Goal: Find specific page/section: Find specific page/section

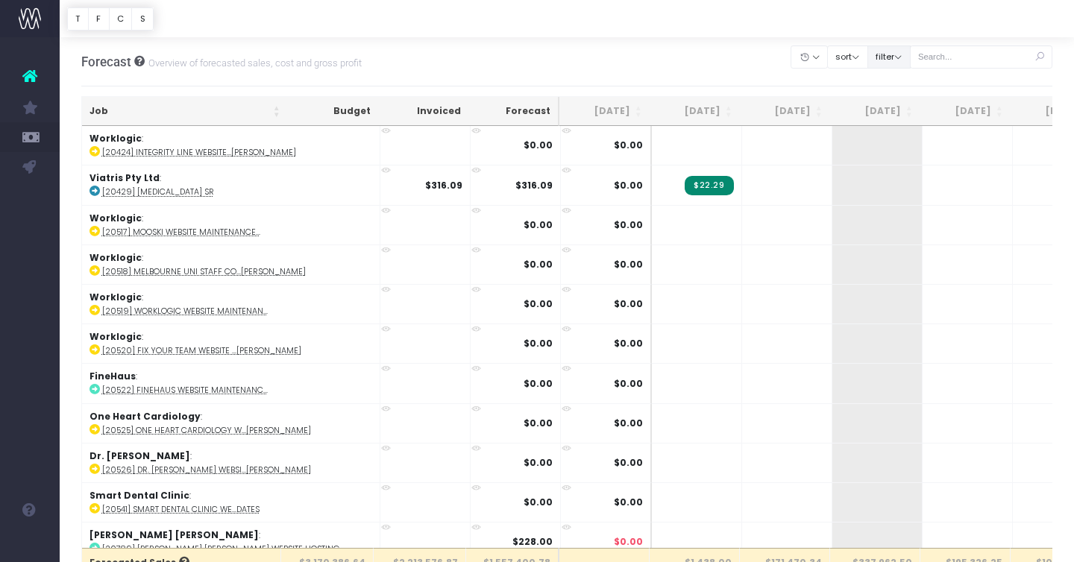
click at [910, 60] on button "filter" at bounding box center [888, 56] width 43 height 23
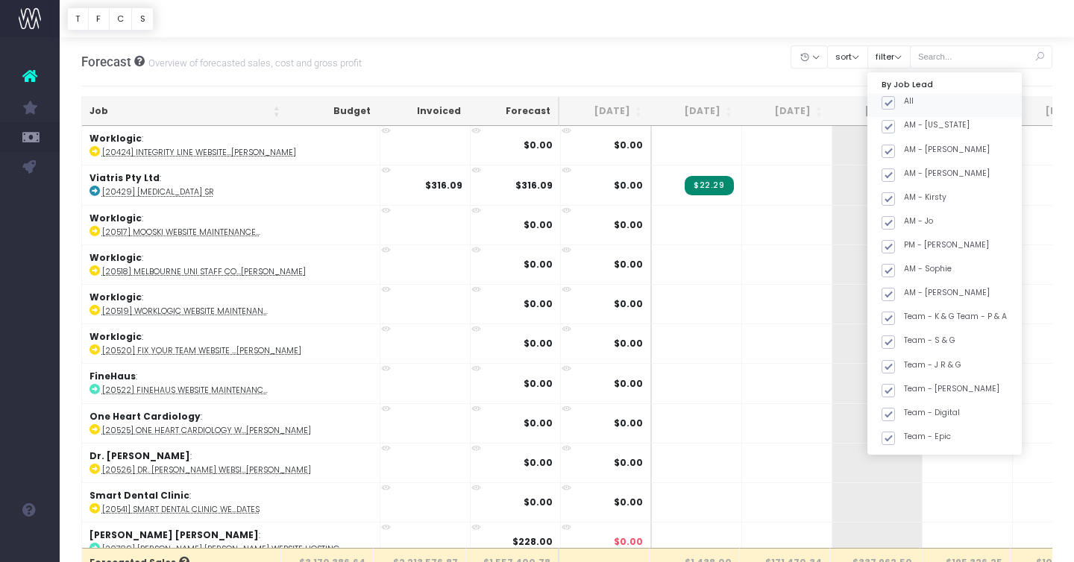
click at [895, 102] on span at bounding box center [887, 102] width 13 height 13
click at [911, 102] on input "All" at bounding box center [909, 100] width 10 height 10
checkbox input "false"
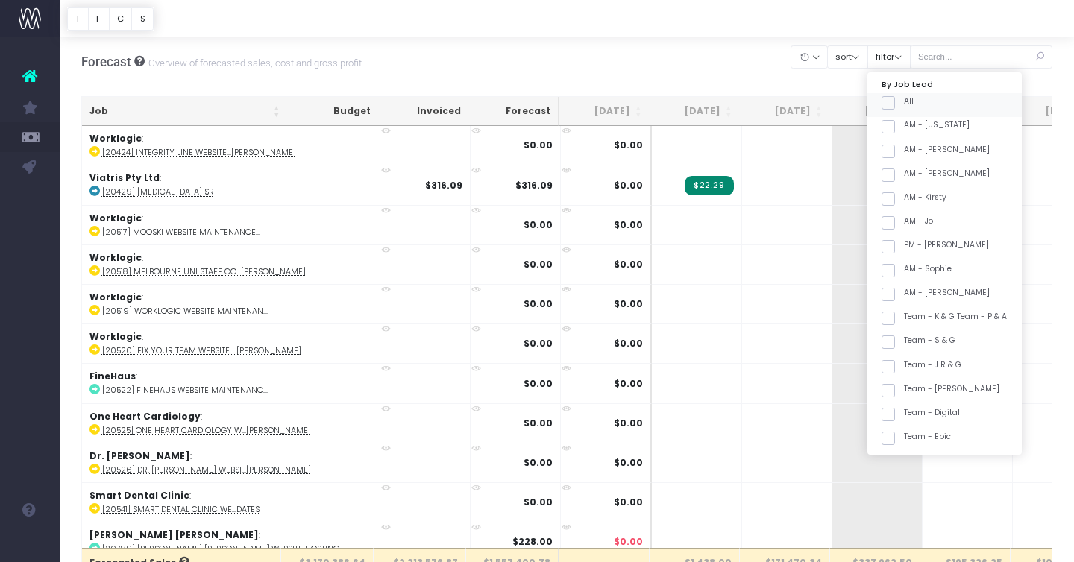
checkbox input "false"
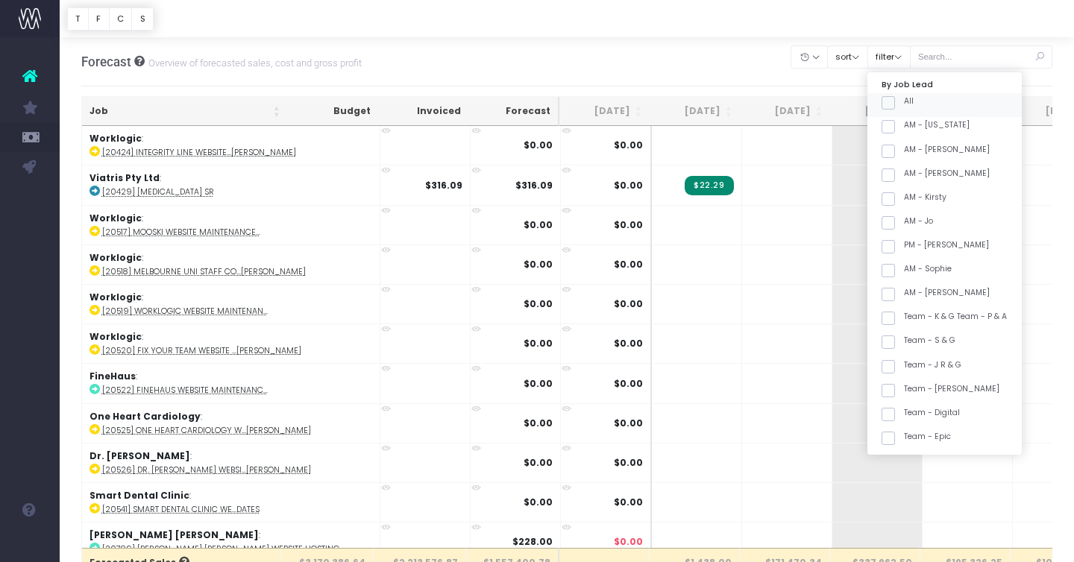
checkbox input "false"
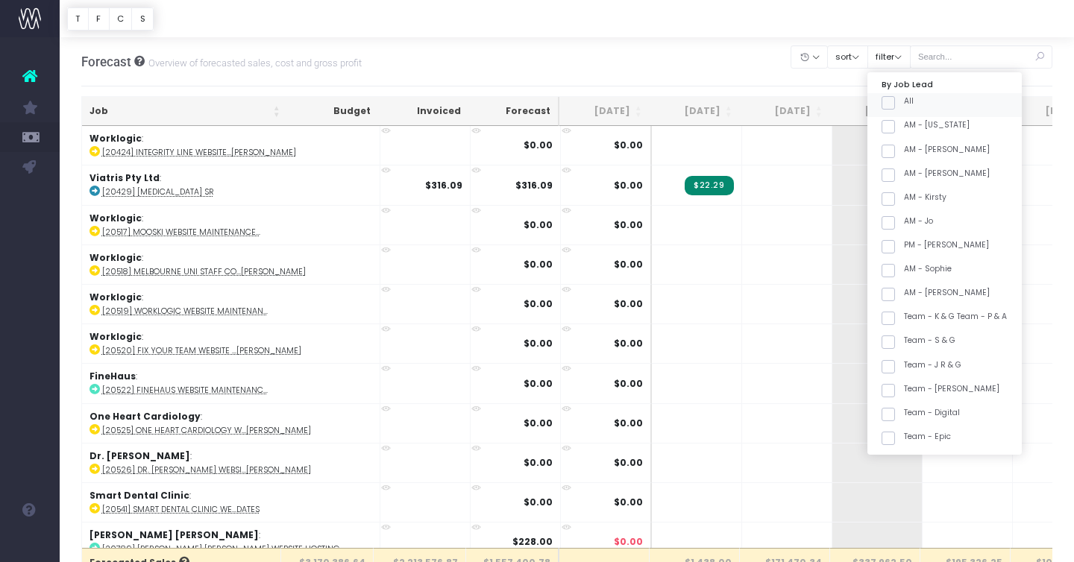
checkbox input "false"
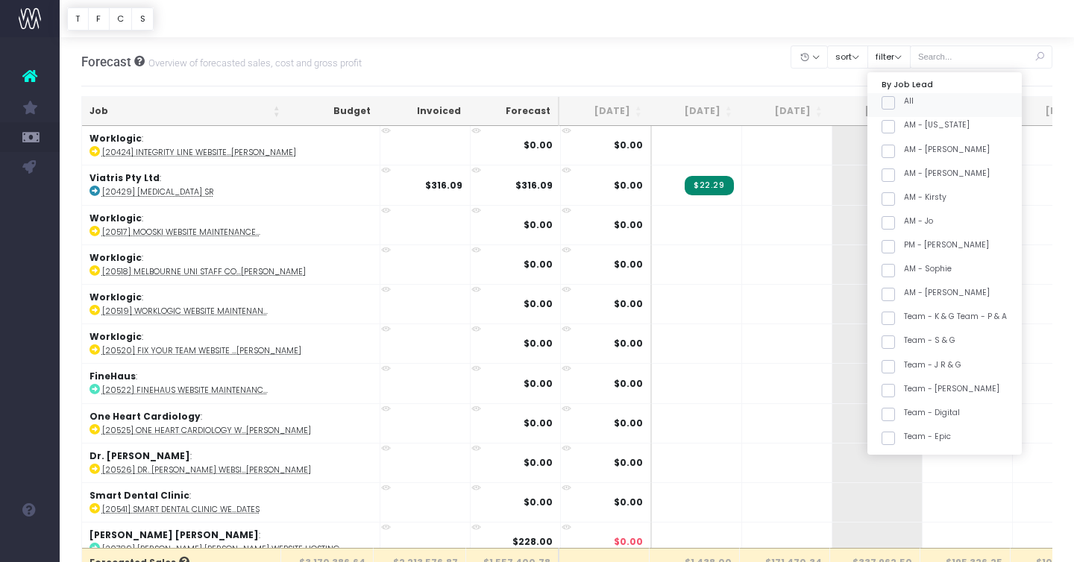
checkbox input "false"
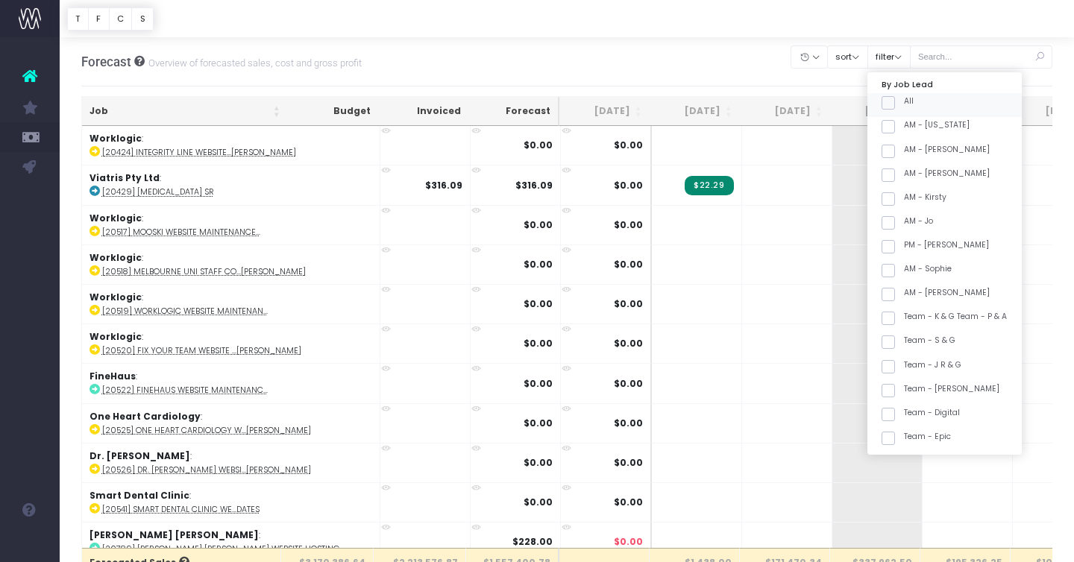
checkbox input "false"
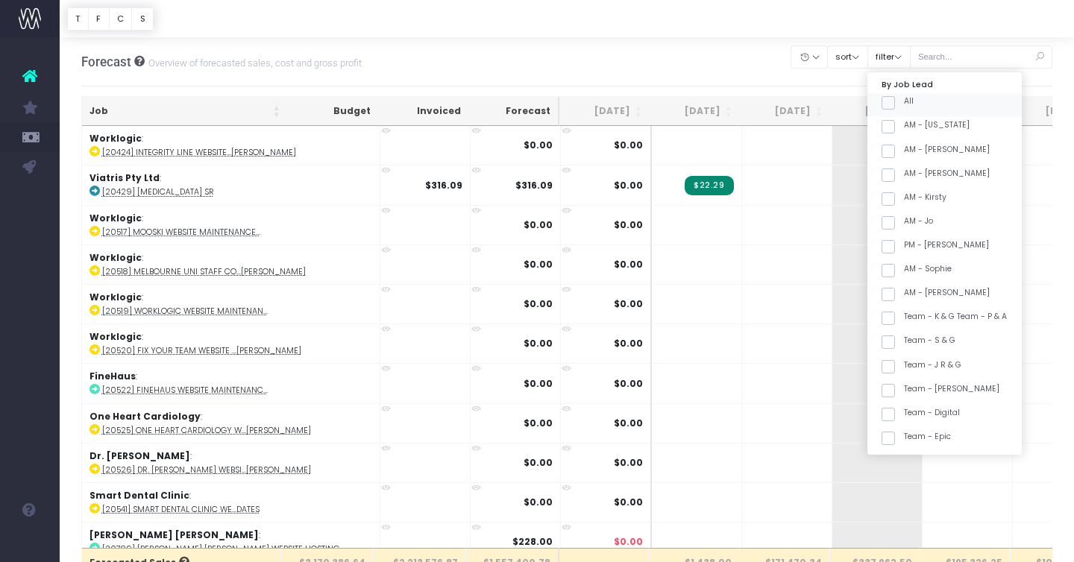
checkbox input "false"
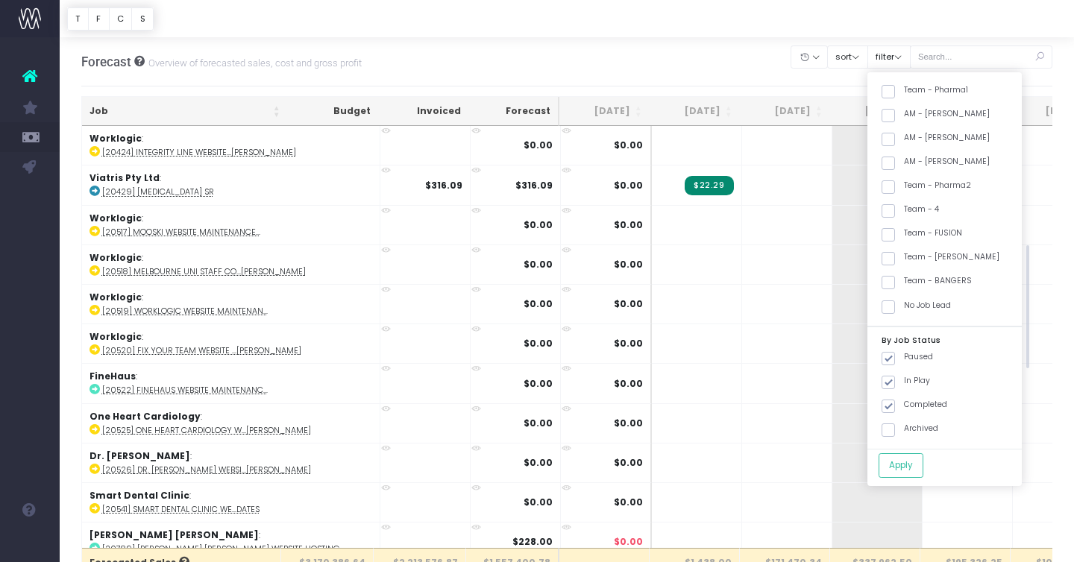
scroll to position [496, 0]
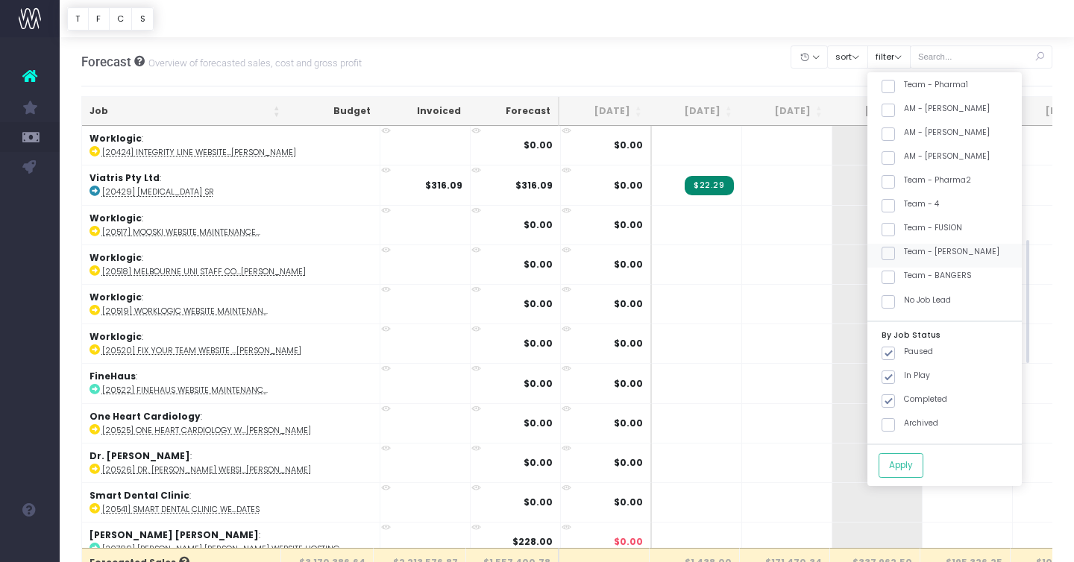
click at [934, 251] on label "Team - [PERSON_NAME]" at bounding box center [940, 252] width 118 height 12
click at [913, 251] on input "Team - [PERSON_NAME]" at bounding box center [909, 251] width 10 height 10
checkbox input "true"
click at [920, 467] on button "Apply" at bounding box center [900, 465] width 45 height 25
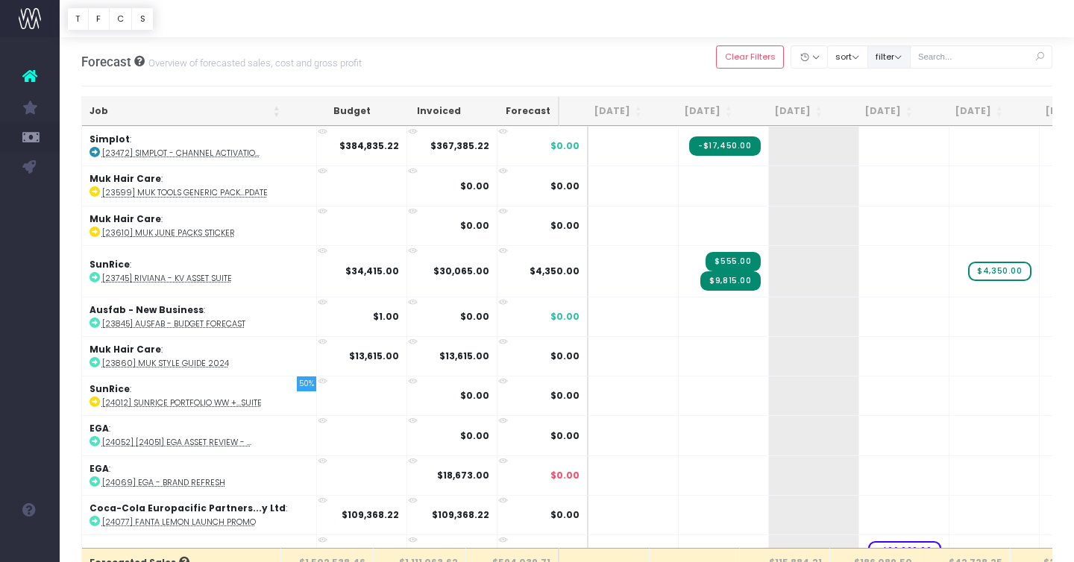
click at [898, 54] on button "filter" at bounding box center [888, 56] width 43 height 23
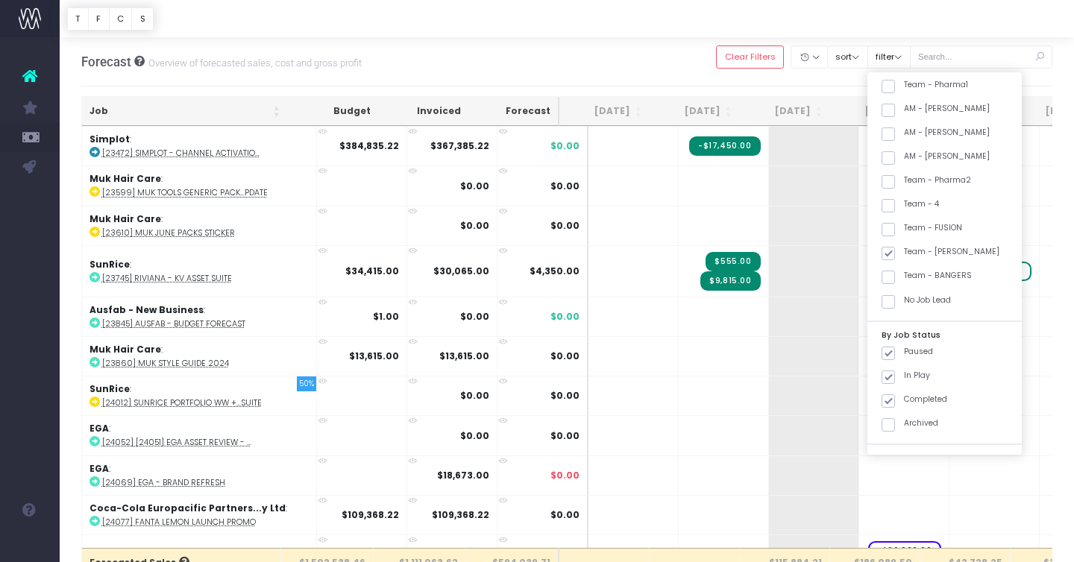
click at [633, 60] on div "Forecast Overview of forecasted sales, cost and gross profit Clear Filters Hide…" at bounding box center [566, 61] width 971 height 49
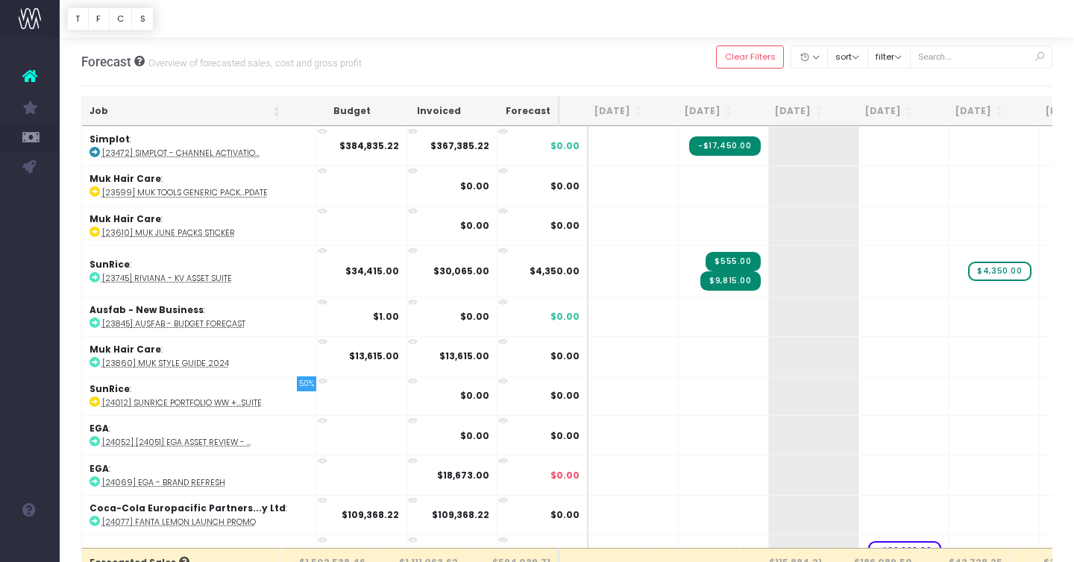
click at [210, 104] on th "Job" at bounding box center [185, 111] width 206 height 29
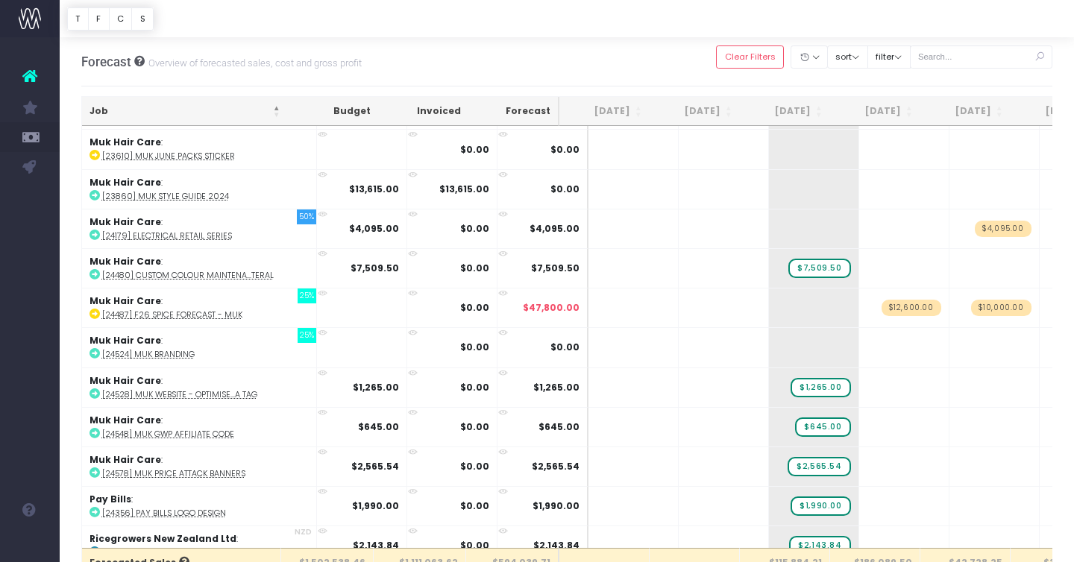
scroll to position [0, 0]
